Goal: Task Accomplishment & Management: Use online tool/utility

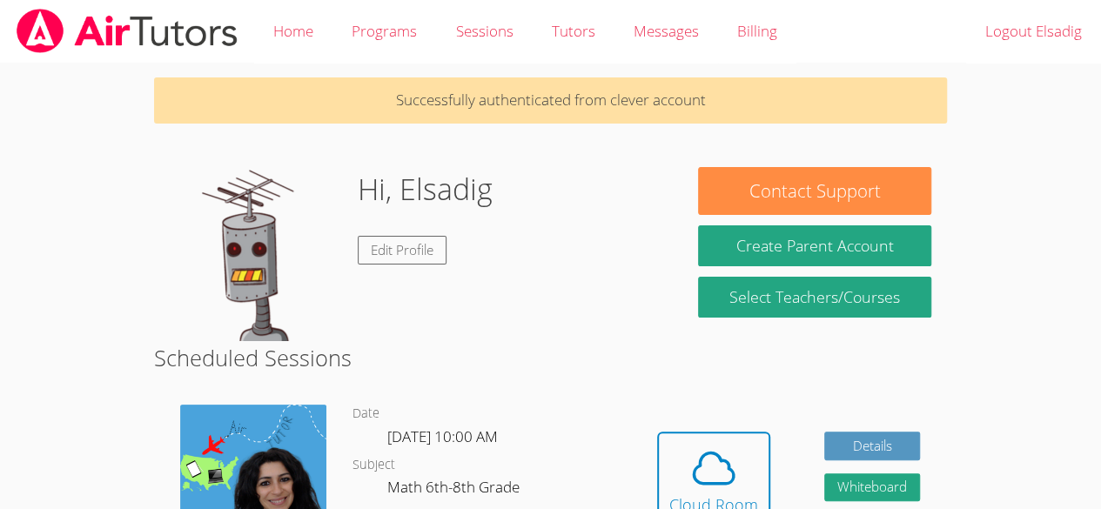
drag, startPoint x: 0, startPoint y: 0, endPoint x: 320, endPoint y: 452, distance: 554.2
click at [320, 452] on img at bounding box center [253, 478] width 146 height 146
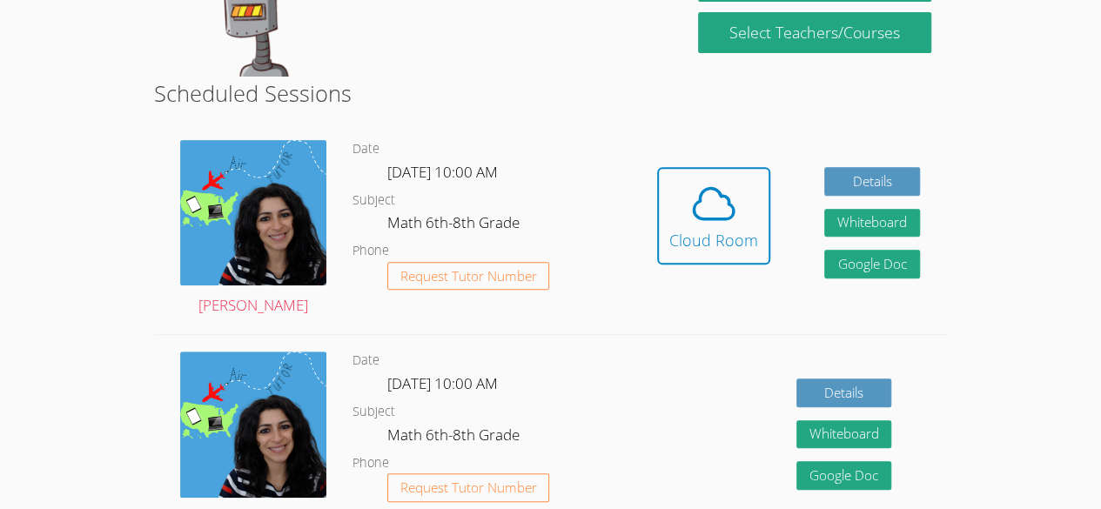
scroll to position [265, 0]
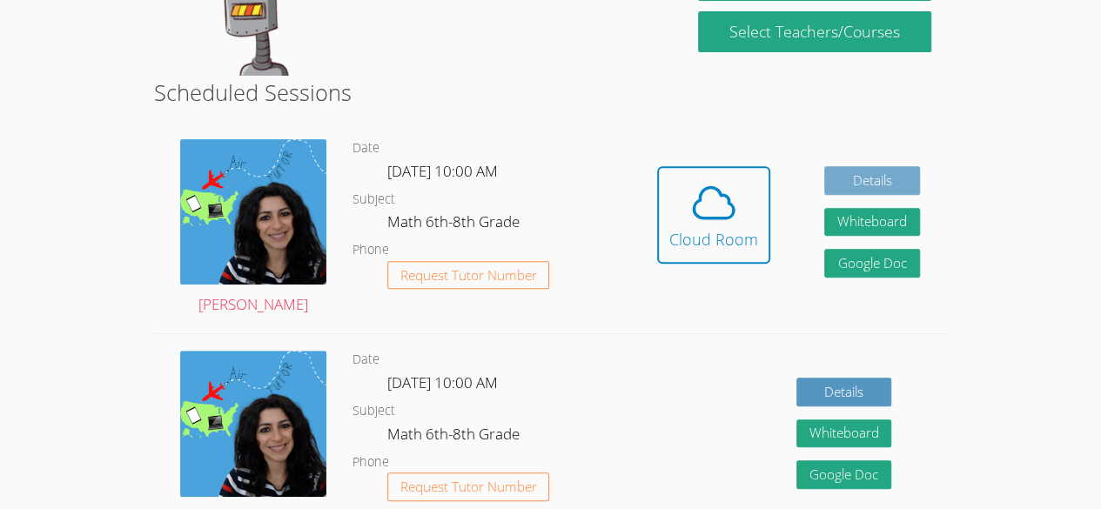
click at [867, 178] on link "Details" at bounding box center [872, 180] width 96 height 29
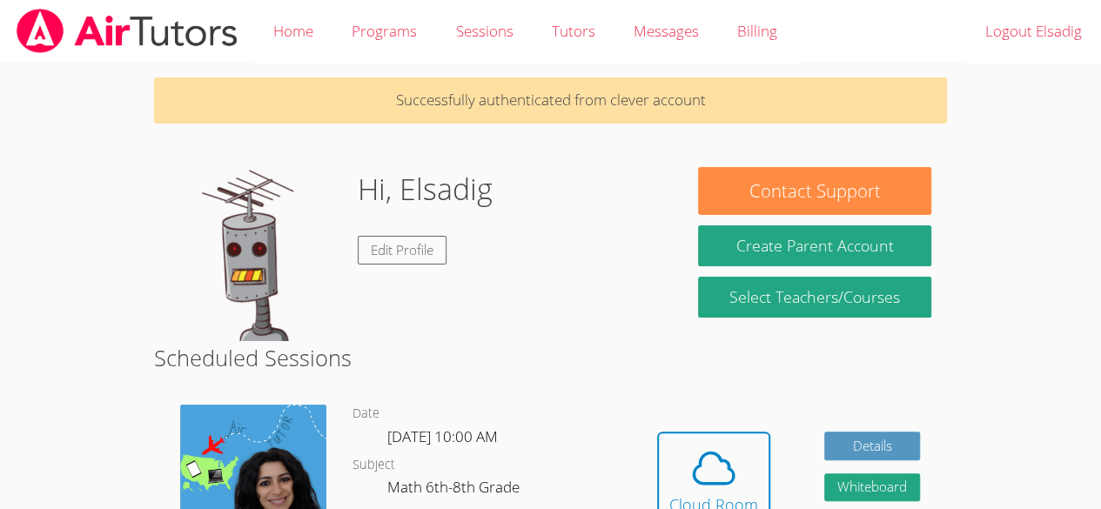
scroll to position [265, 0]
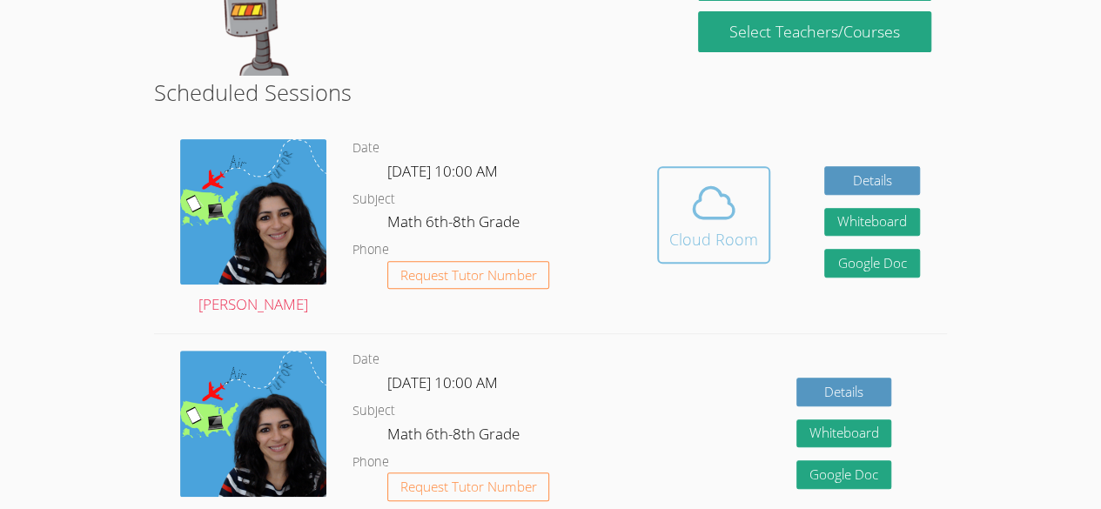
click at [717, 231] on div "Cloud Room" at bounding box center [713, 239] width 89 height 24
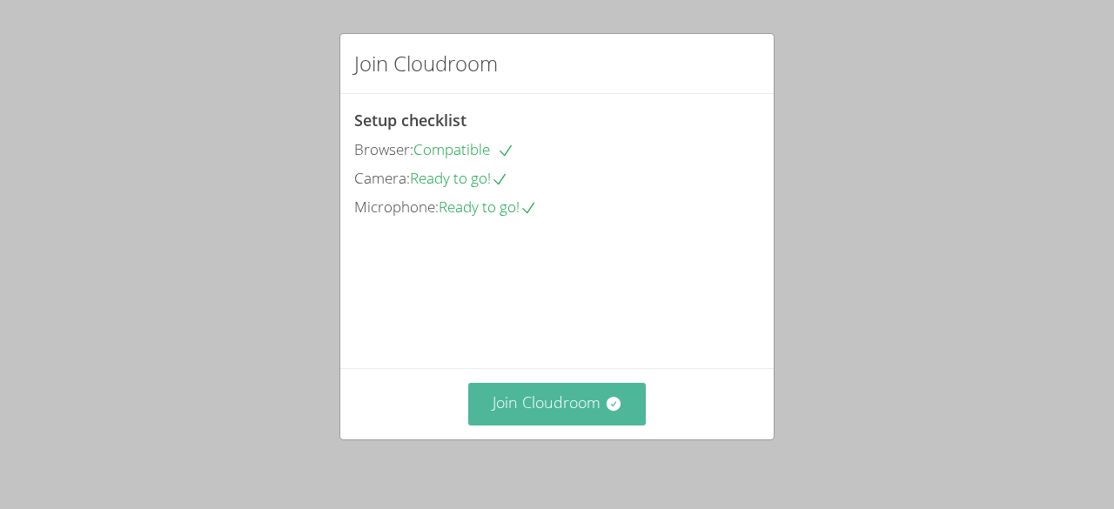
click at [590, 394] on button "Join Cloudroom" at bounding box center [557, 404] width 178 height 43
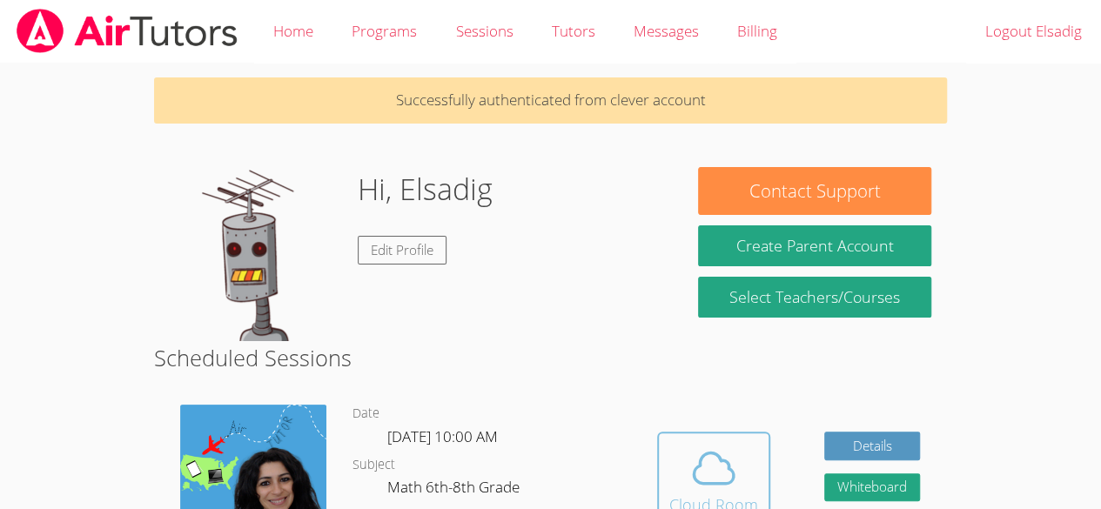
click at [719, 456] on icon at bounding box center [713, 468] width 49 height 49
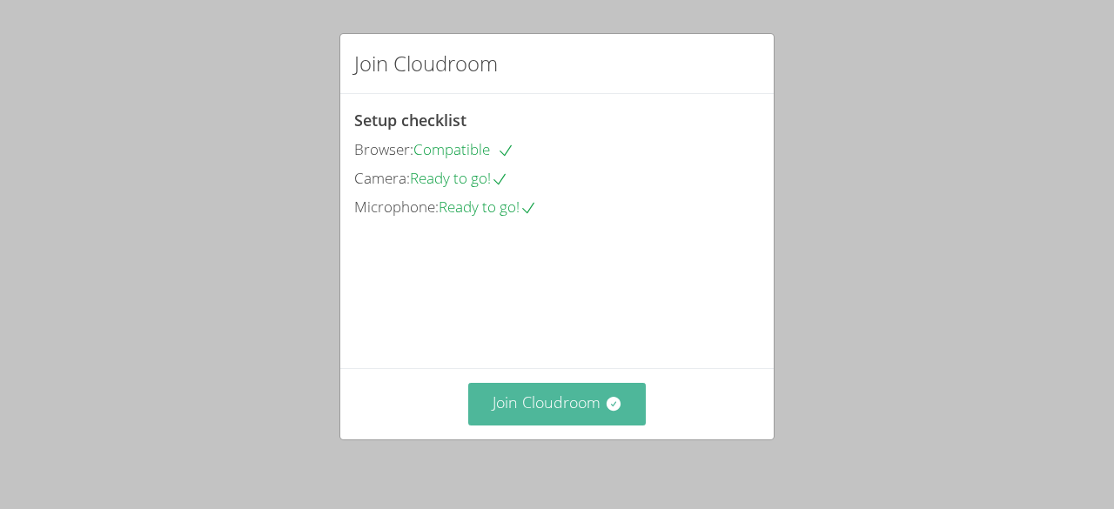
click at [584, 391] on button "Join Cloudroom" at bounding box center [557, 404] width 178 height 43
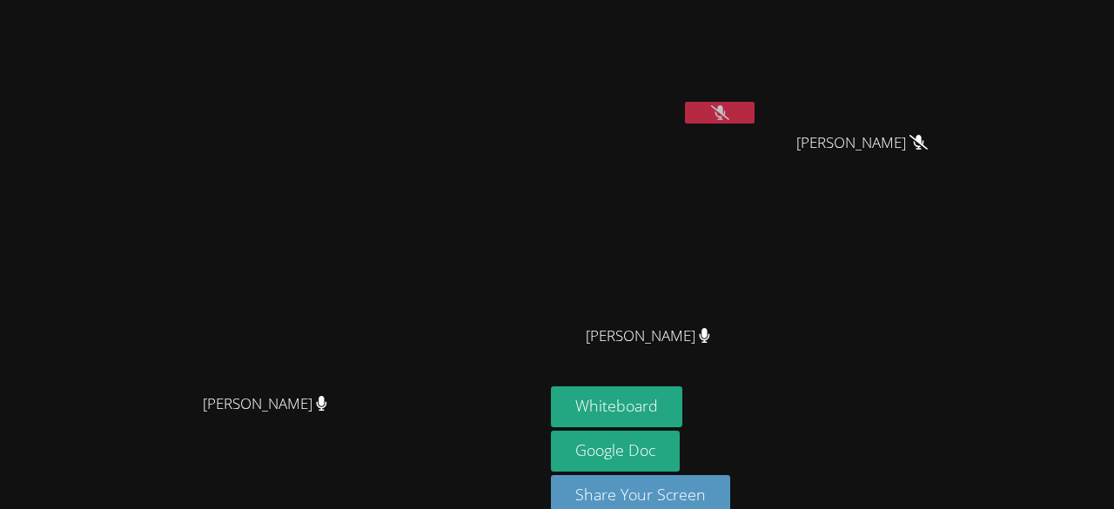
click at [729, 119] on icon at bounding box center [720, 112] width 18 height 15
click at [754, 119] on button at bounding box center [720, 113] width 70 height 22
click at [682, 402] on button "Whiteboard" at bounding box center [616, 406] width 131 height 41
